Goal: Ask a question

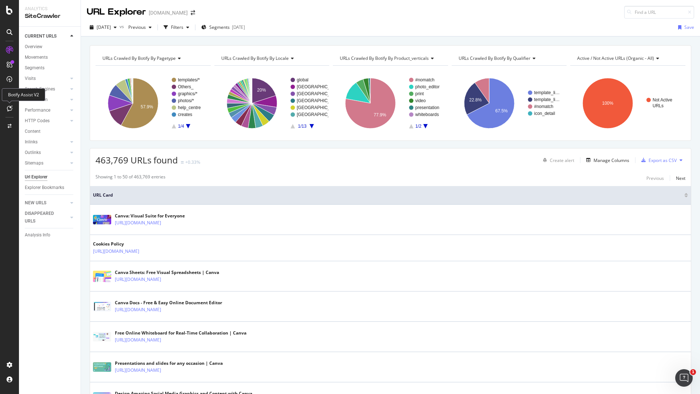
click at [10, 105] on icon at bounding box center [9, 108] width 5 height 6
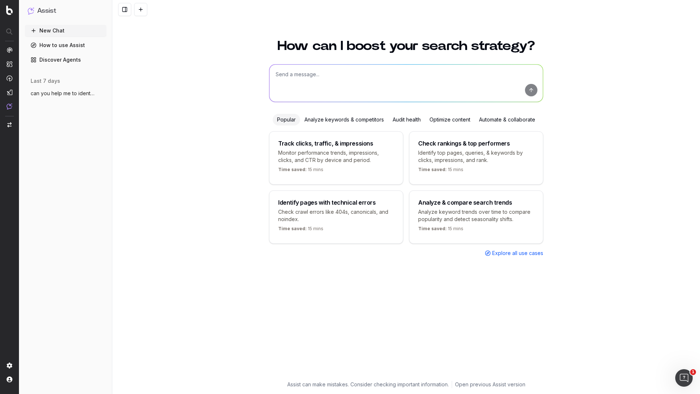
click at [358, 70] on textarea at bounding box center [406, 83] width 274 height 37
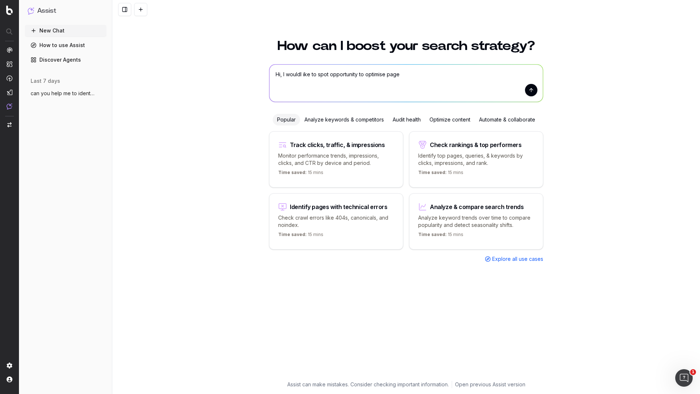
paste textarea "So based on this I had a look and the report shows the launch dates to be in Ju…"
paste textarea "[URL][DOMAIN_NAME]"
paste textarea "https://www.cvmaker.co.id/"
paste textarea "https://resmume.com/id/"
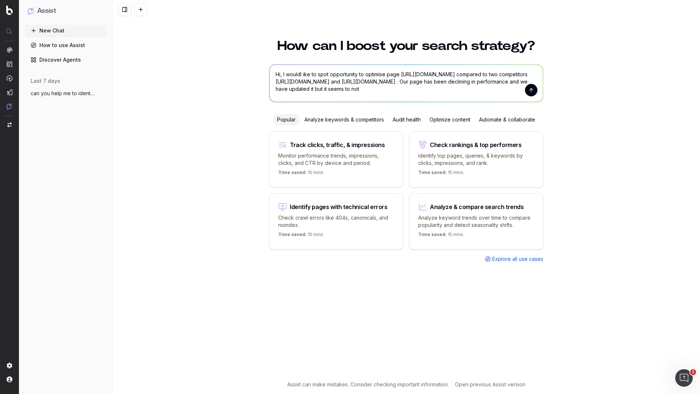
click at [398, 90] on textarea "Hi, I wouldl ike to spot opportunity to optimise page https://www.canva.com/id_…" at bounding box center [406, 83] width 274 height 37
click at [460, 91] on textarea "Hi, I wouldl ike to spot opportunity to optimise page https://www.canva.com/id_…" at bounding box center [406, 83] width 274 height 37
click at [393, 90] on textarea "Hi, I wouldl ike to spot opportunity to optimise page https://www.canva.com/id_…" at bounding box center [406, 83] width 274 height 37
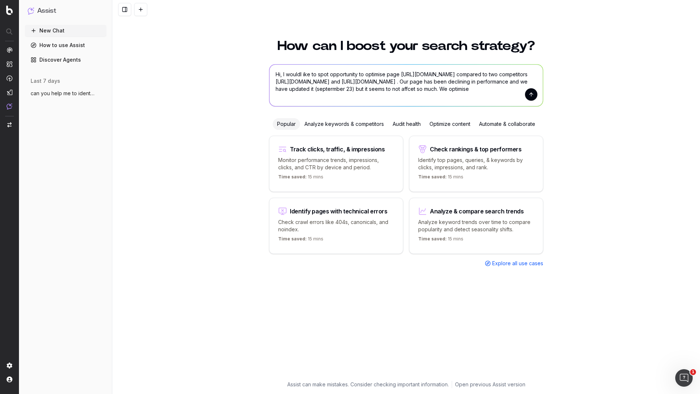
click at [322, 96] on textarea "Hi, I wouldl ike to spot opportunity to optimise page https://www.canva.com/id_…" at bounding box center [406, 86] width 274 height 42
paste textarea ""buat cv online gratis cv online gratis buat cv online gratis pdf membuat cv on…"
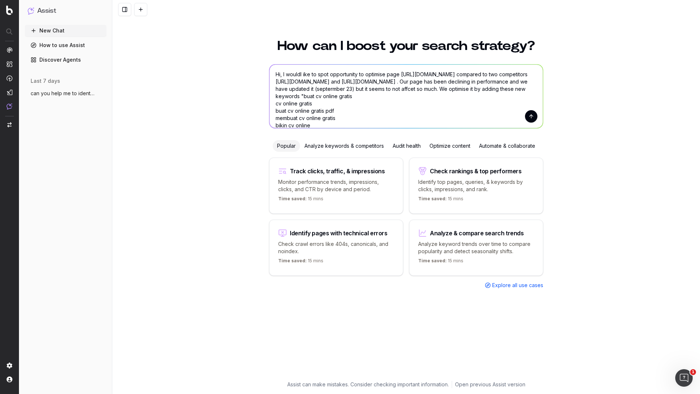
click at [402, 96] on textarea "Hi, I wouldl ike to spot opportunity to optimise page https://www.canva.com/id_…" at bounding box center [406, 96] width 274 height 63
click at [407, 96] on textarea "Hi, I wouldl ike to spot opportunity to optimise page https://www.canva.com/id_…" at bounding box center [406, 96] width 274 height 63
type textarea "Hi, I wouldl ike to spot opportunity to optimise page https://www.canva.com/id_…"
click at [528, 116] on button "submit" at bounding box center [531, 116] width 12 height 12
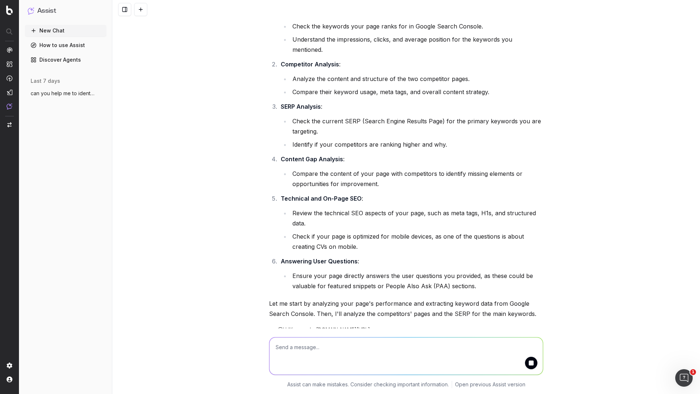
scroll to position [283, 0]
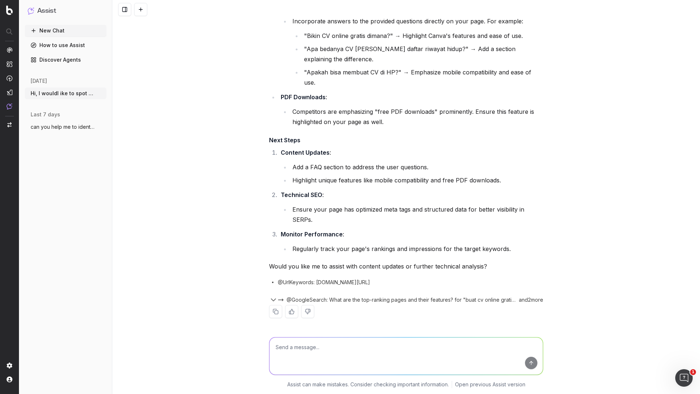
scroll to position [1004, 0]
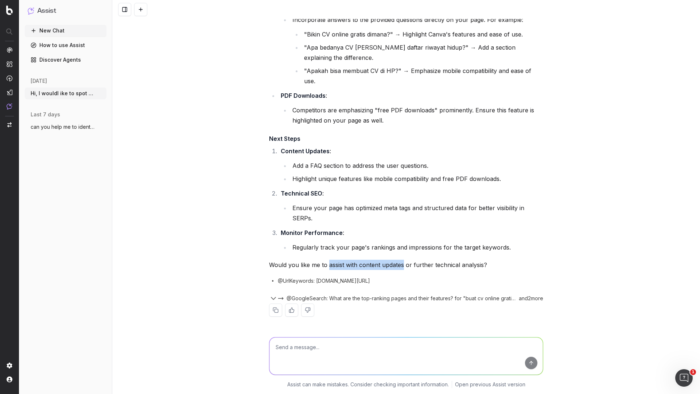
drag, startPoint x: 325, startPoint y: 265, endPoint x: 401, endPoint y: 266, distance: 75.9
click at [401, 266] on p "Would you like me to assist with content updates or further technical analysis?" at bounding box center [406, 265] width 274 height 10
copy p "assist with content updates"
click at [357, 350] on textarea at bounding box center [406, 355] width 274 height 37
paste textarea "assist with content updates"
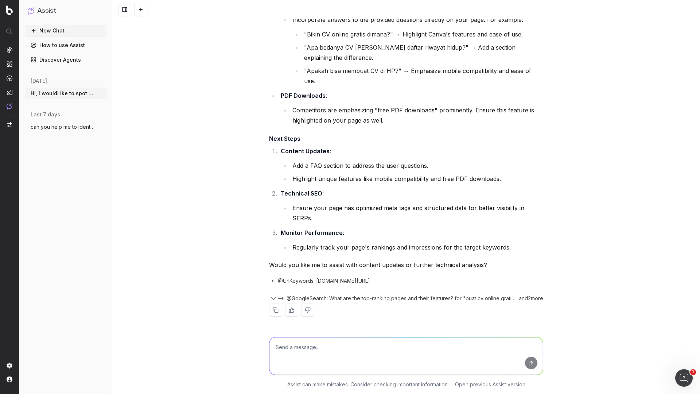
type textarea "assist with content updates"
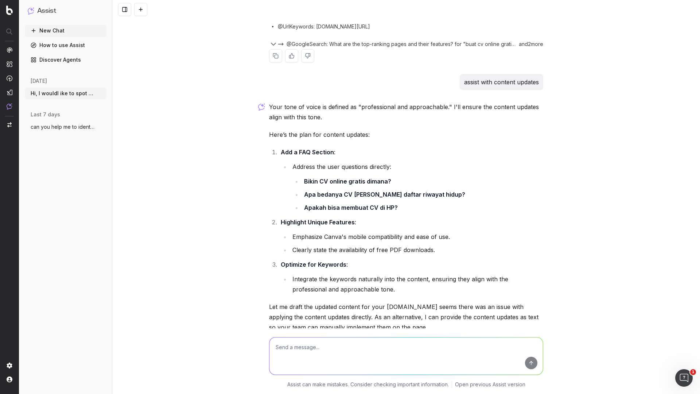
scroll to position [1260, 0]
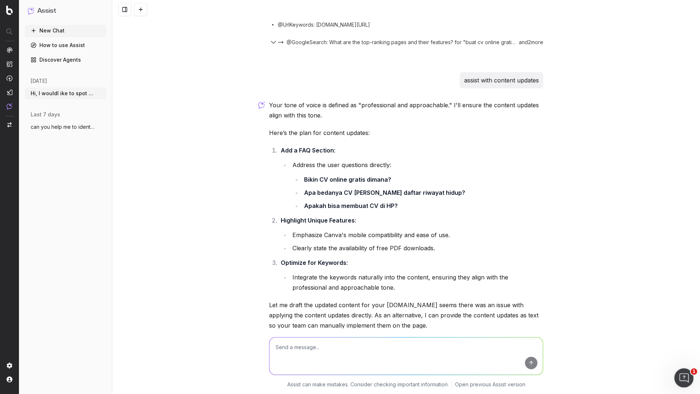
click at [684, 372] on div "Open Intercom Messenger" at bounding box center [683, 377] width 24 height 24
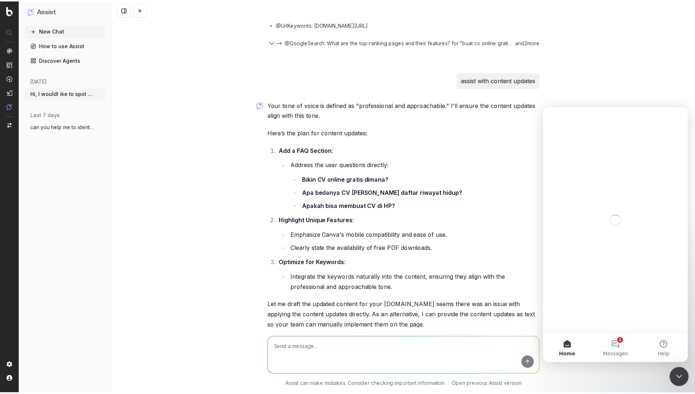
scroll to position [0, 0]
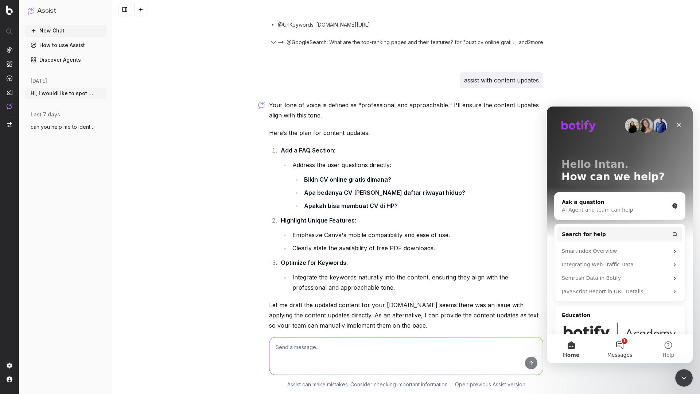
click at [620, 342] on button "1 Messages" at bounding box center [620, 348] width 49 height 29
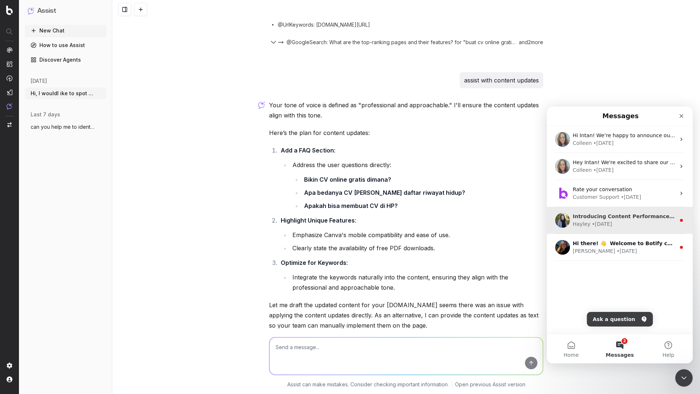
click at [637, 220] on div "Introducing Content Performance 🌟 For content-focused team members, Content Per…" at bounding box center [624, 217] width 103 height 8
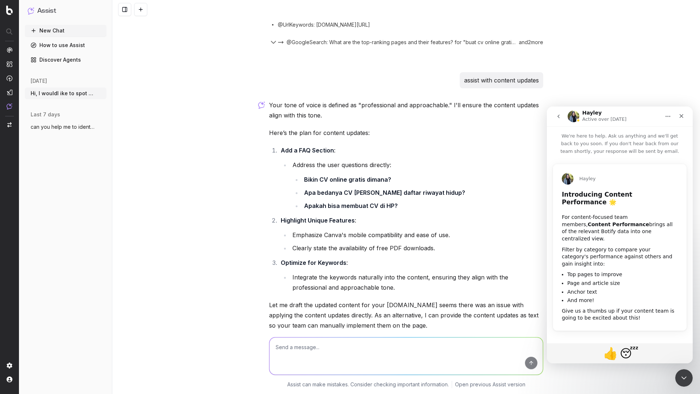
click at [587, 197] on h2 "Introducing Content Performance 🌟" at bounding box center [620, 200] width 116 height 20
click at [585, 197] on h2 "Introducing Content Performance 🌟" at bounding box center [620, 200] width 116 height 20
drag, startPoint x: 560, startPoint y: 207, endPoint x: 661, endPoint y: 214, distance: 101.3
click at [661, 214] on div "Introducing Content Performance 🌟 For content-focused team members, Content Per…" at bounding box center [619, 260] width 133 height 140
click at [87, 61] on link "Discover Agents" at bounding box center [66, 60] width 82 height 12
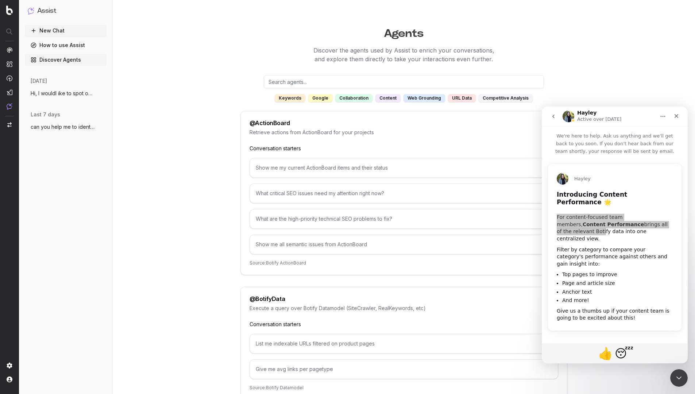
click at [87, 61] on link "Discover Agents" at bounding box center [66, 60] width 82 height 12
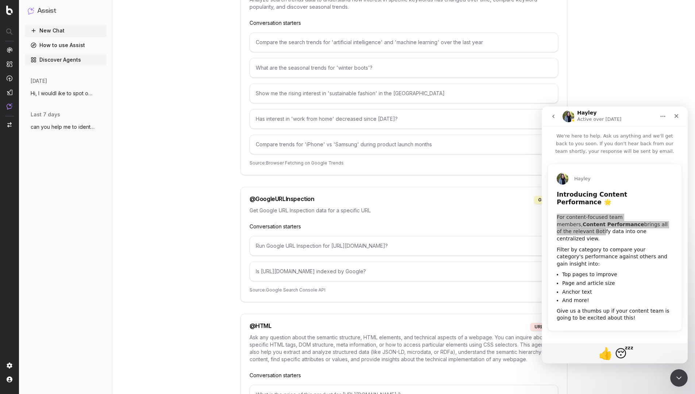
scroll to position [1500, 0]
